Goal: Information Seeking & Learning: Learn about a topic

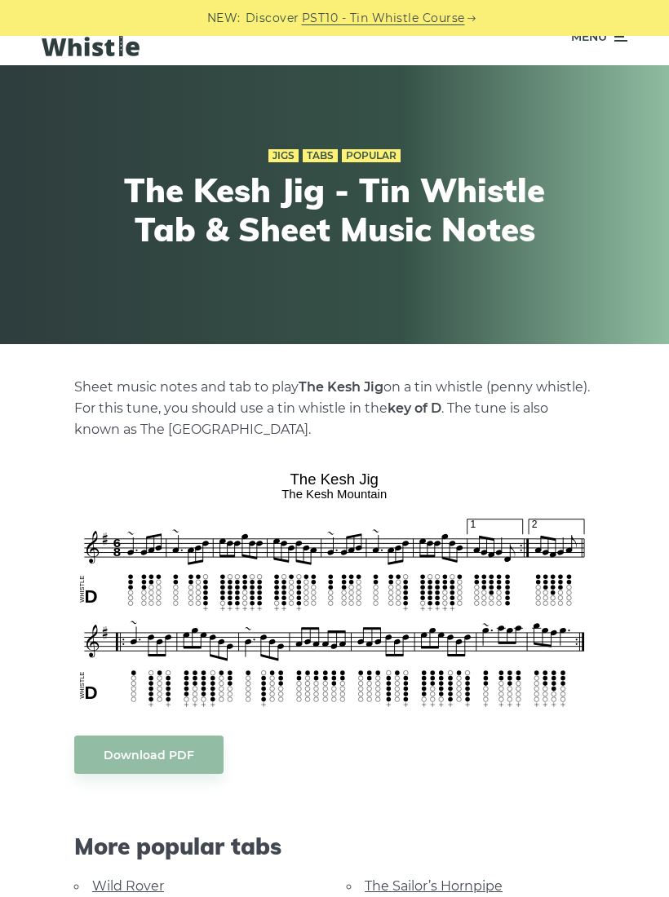
click at [580, 777] on div "Sheet music notes and tab to play The Kesh Jig on a tin whistle (penny whistle)…" at bounding box center [334, 804] width 520 height 854
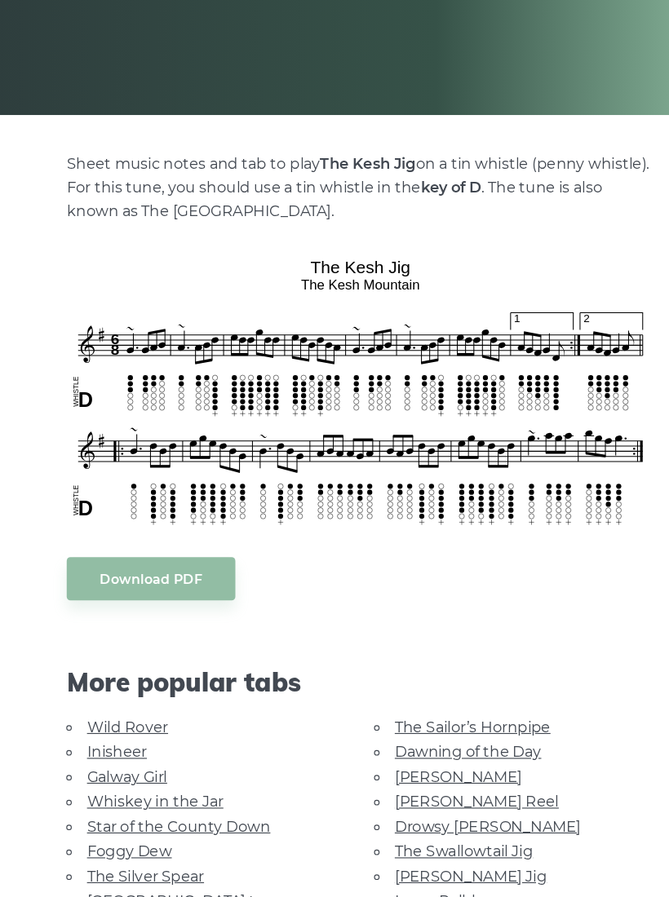
scroll to position [191, 0]
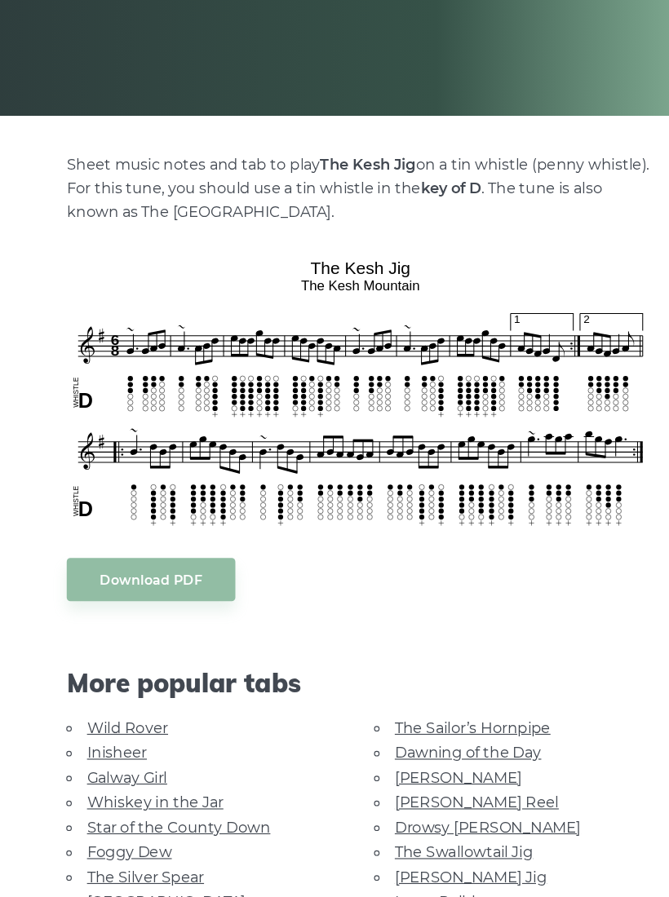
click at [92, 759] on link "Galway Girl" at bounding box center [127, 766] width 71 height 15
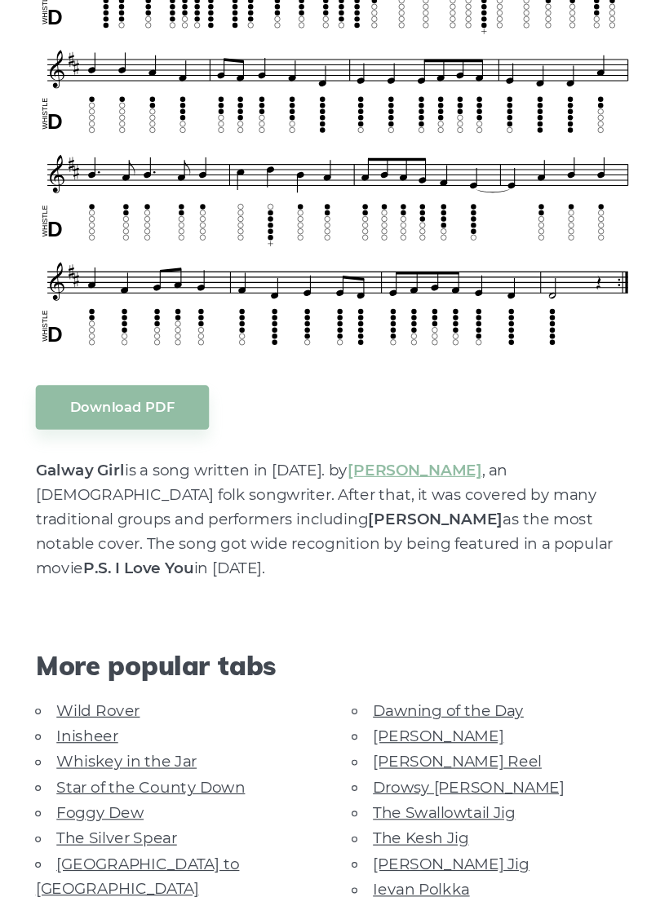
scroll to position [468, 0]
click at [74, 837] on link "[GEOGRAPHIC_DATA] to [GEOGRAPHIC_DATA]" at bounding box center [161, 855] width 175 height 37
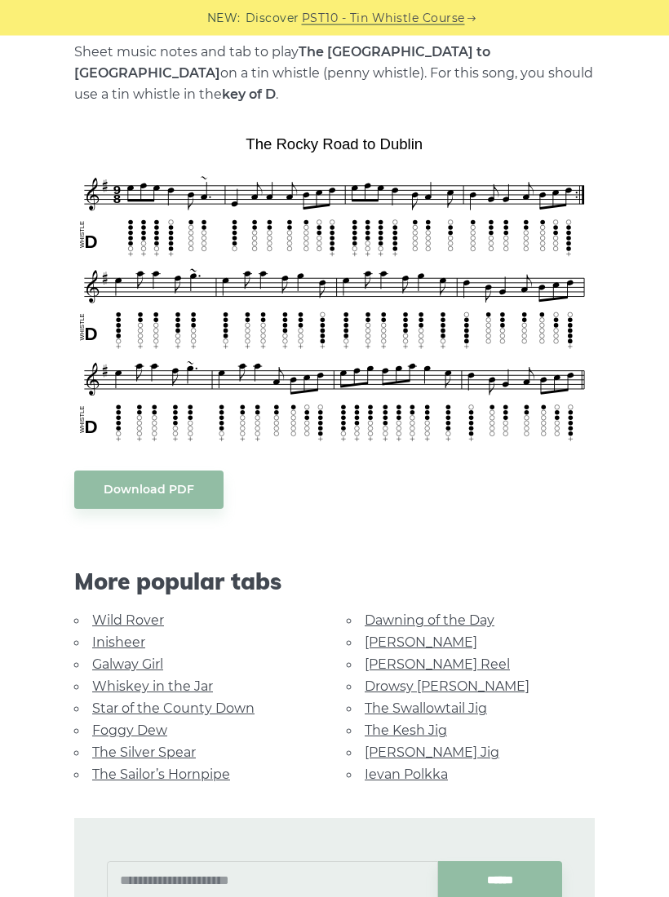
scroll to position [364, 0]
click at [365, 634] on link "[PERSON_NAME]" at bounding box center [421, 641] width 113 height 15
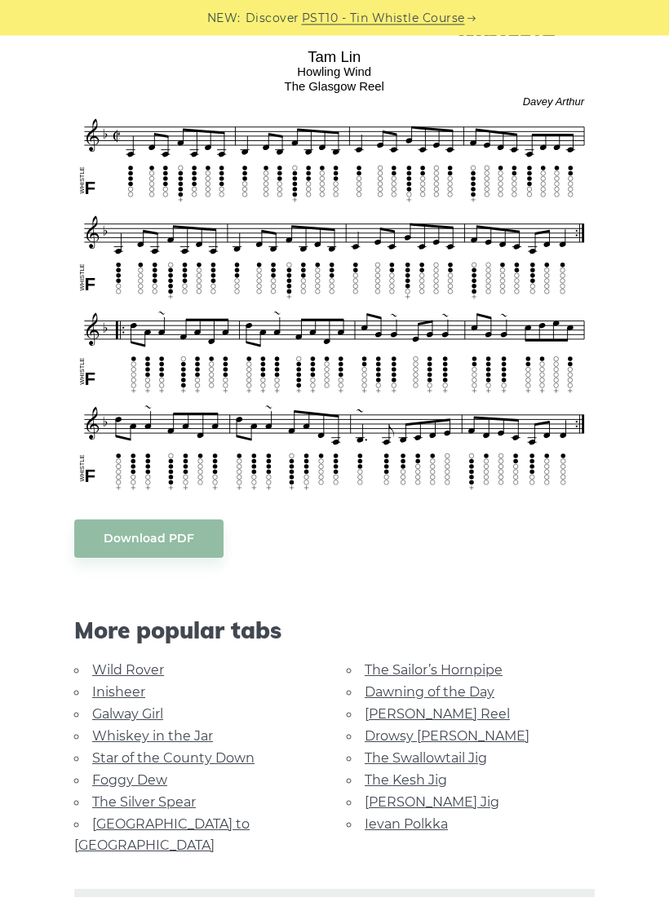
scroll to position [450, 0]
click at [436, 795] on link "[PERSON_NAME] Jig" at bounding box center [432, 801] width 135 height 15
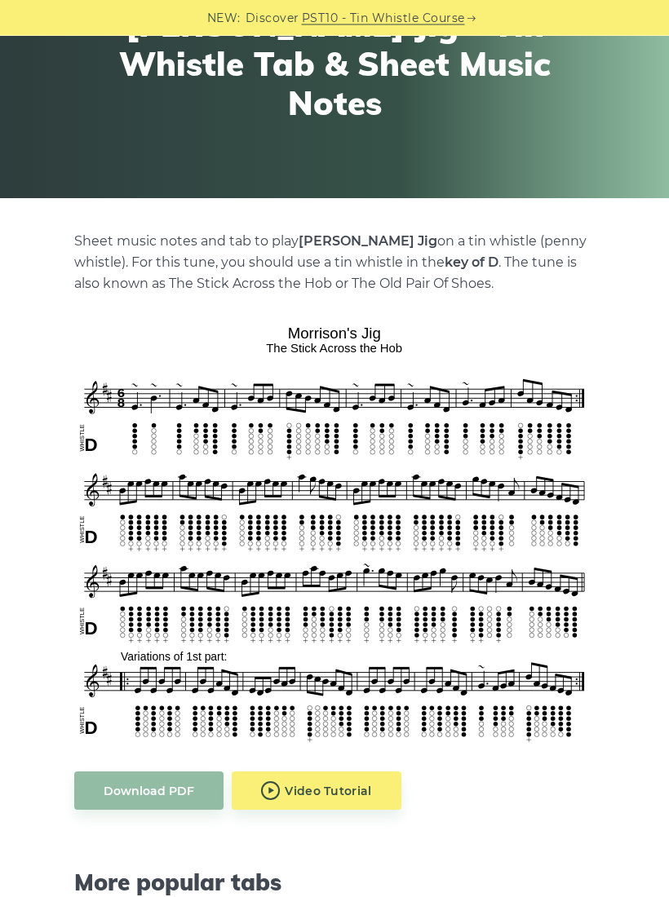
scroll to position [194, 0]
